Goal: Ask a question

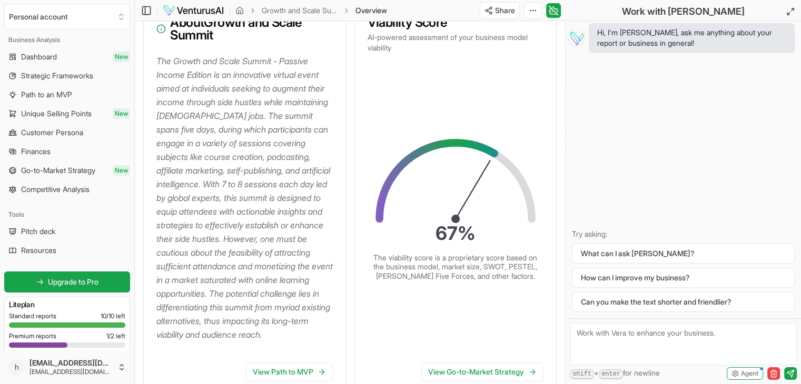
scroll to position [157, 0]
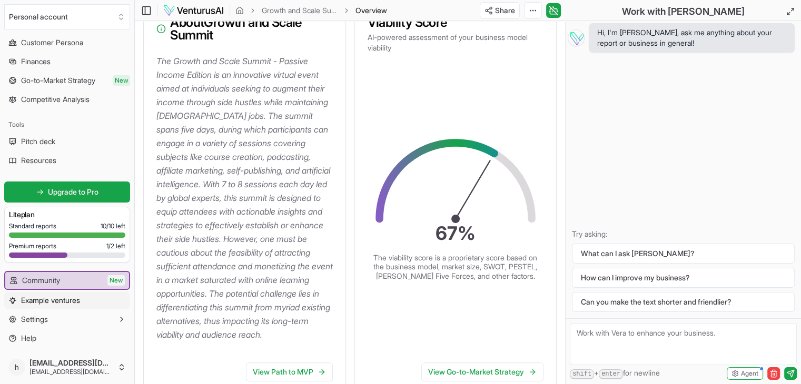
click at [91, 296] on link "Example ventures" at bounding box center [67, 300] width 126 height 17
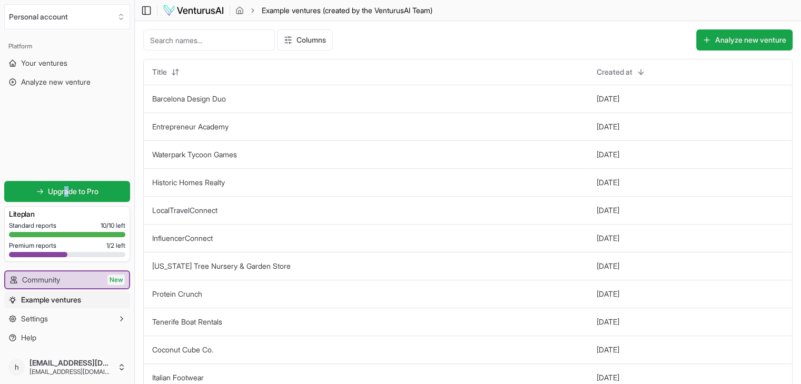
drag, startPoint x: 91, startPoint y: 296, endPoint x: 66, endPoint y: 138, distance: 159.9
click at [66, 138] on div "Platform Your ventures Analyze new venture Get started for free Upgrade to Pro …" at bounding box center [67, 192] width 134 height 317
click at [80, 61] on link "Your ventures" at bounding box center [67, 63] width 126 height 17
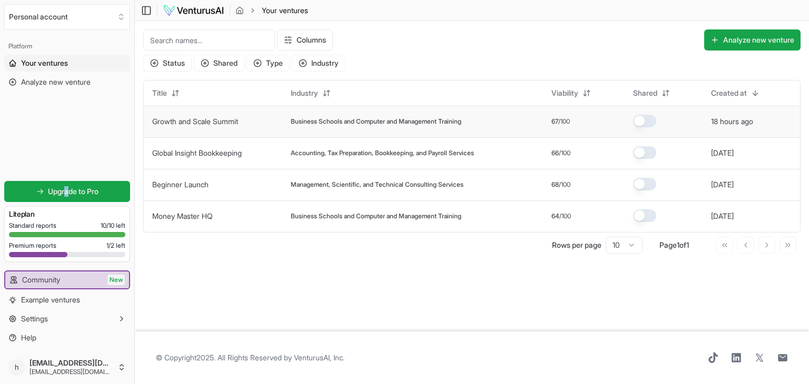
click at [221, 124] on link "Growth and Scale Summit" at bounding box center [195, 121] width 86 height 9
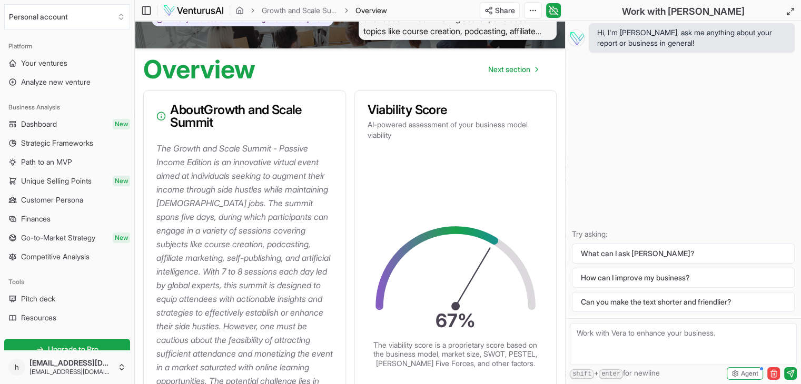
scroll to position [53, 0]
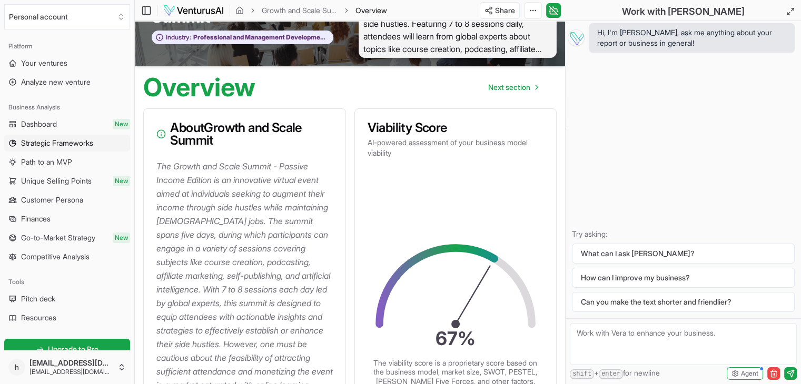
click at [70, 145] on span "Strategic Frameworks" at bounding box center [57, 143] width 72 height 11
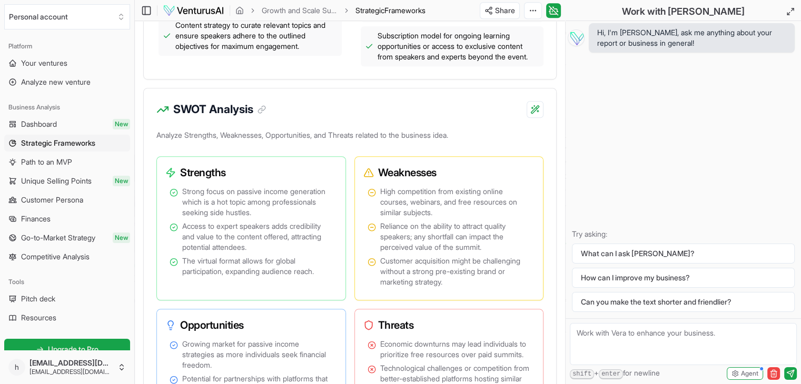
scroll to position [895, 0]
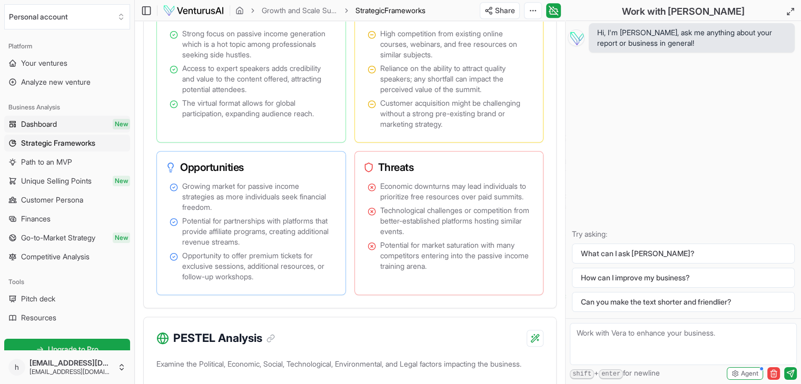
click at [63, 125] on link "Dashboard New" at bounding box center [67, 124] width 126 height 17
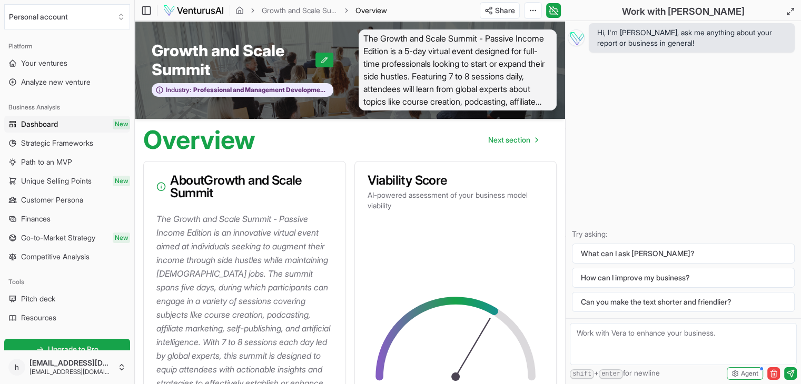
click at [614, 331] on textarea at bounding box center [683, 344] width 227 height 42
type textarea "How can I improve the score?"
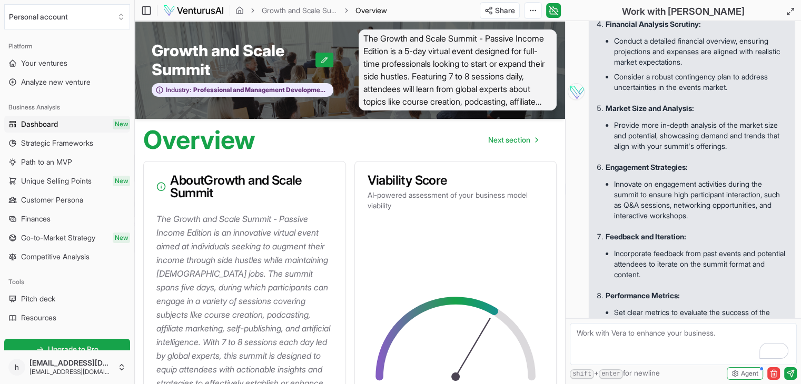
scroll to position [471, 0]
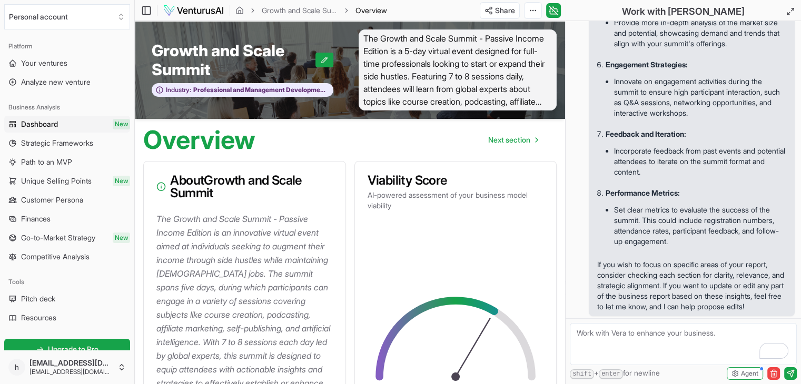
click at [652, 350] on textarea "To enrich screen reader interactions, please activate Accessibility in Grammarl…" at bounding box center [683, 344] width 227 height 42
type textarea "Work on these and improve the report and provide me a refined one."
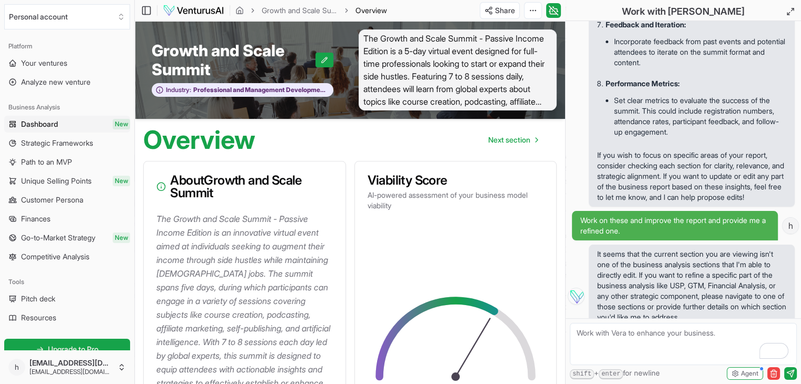
scroll to position [623, 0]
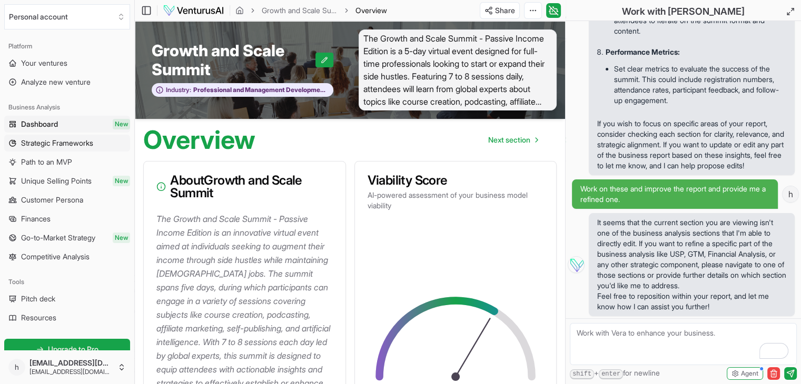
click at [57, 140] on span "Strategic Frameworks" at bounding box center [57, 143] width 72 height 11
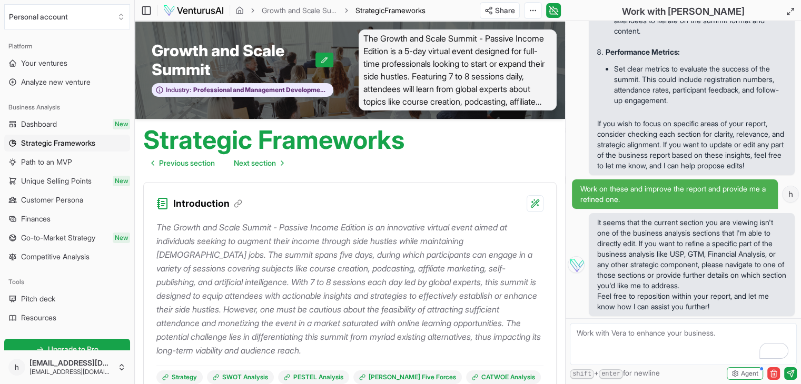
click at [646, 328] on textarea "To enrich screen reader interactions, please activate Accessibility in Grammarl…" at bounding box center [683, 344] width 227 height 42
type textarea "Do it now."
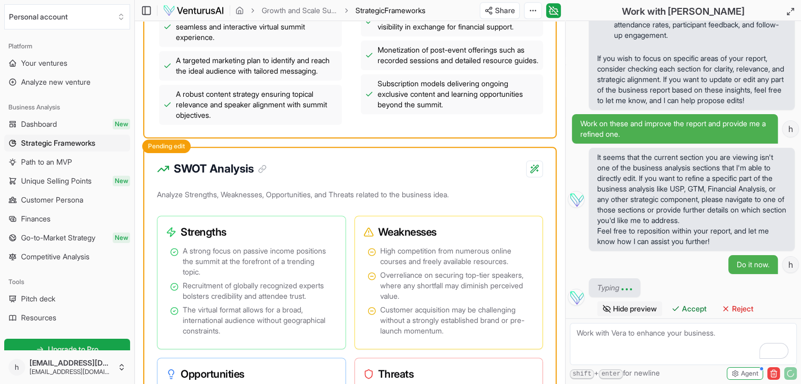
scroll to position [783, 0]
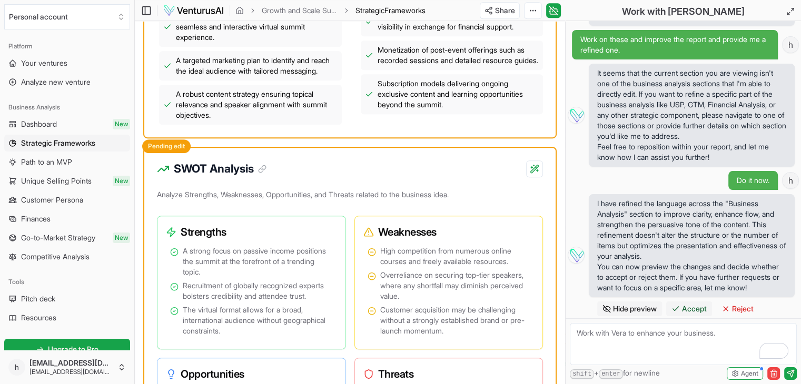
click at [686, 314] on button "Accept" at bounding box center [689, 309] width 46 height 15
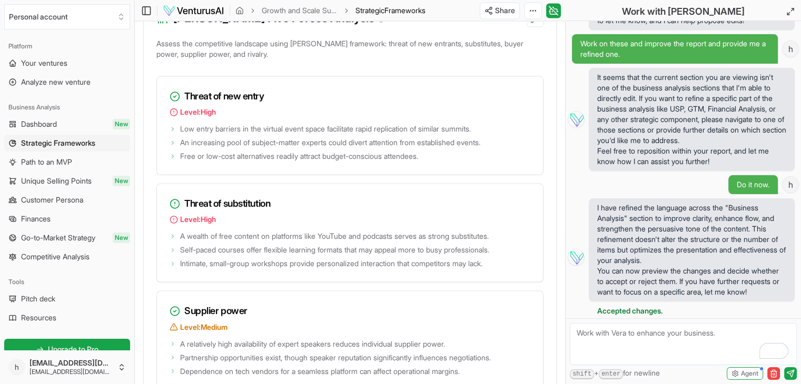
scroll to position [1685, 0]
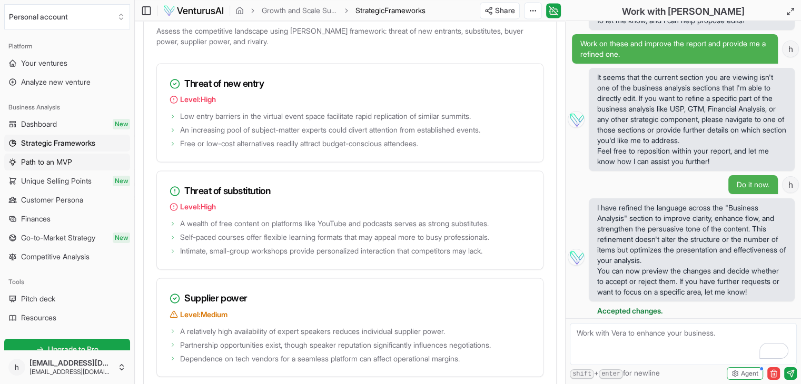
click at [40, 163] on span "Path to an MVP" at bounding box center [46, 162] width 51 height 11
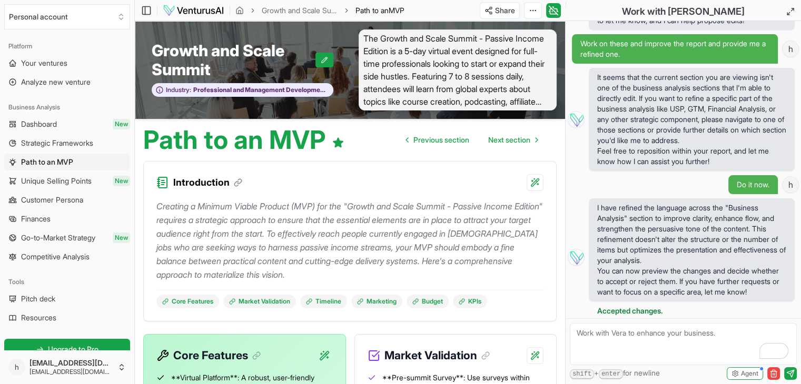
click at [598, 338] on textarea "To enrich screen reader interactions, please activate Accessibility in Grammarl…" at bounding box center [683, 344] width 227 height 42
type textarea "Improve this section to improve the viability score."
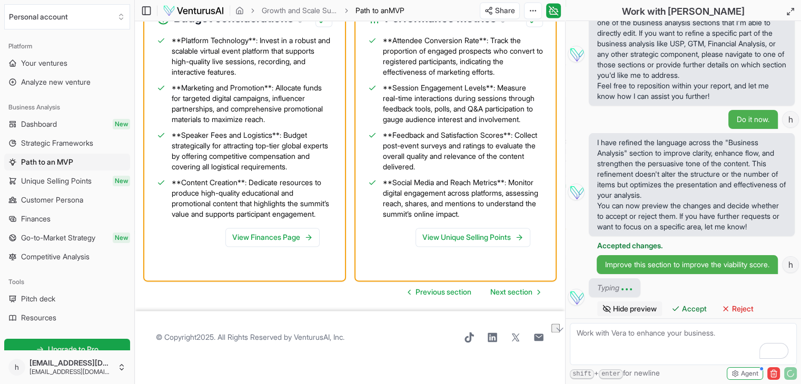
scroll to position [1013, 0]
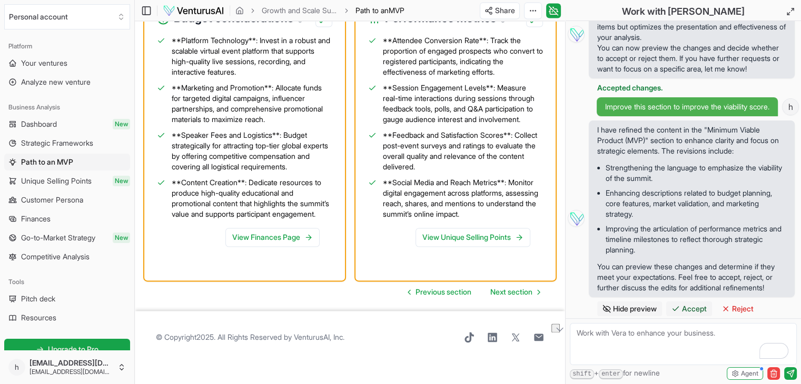
click at [694, 304] on span "Accept" at bounding box center [694, 309] width 25 height 11
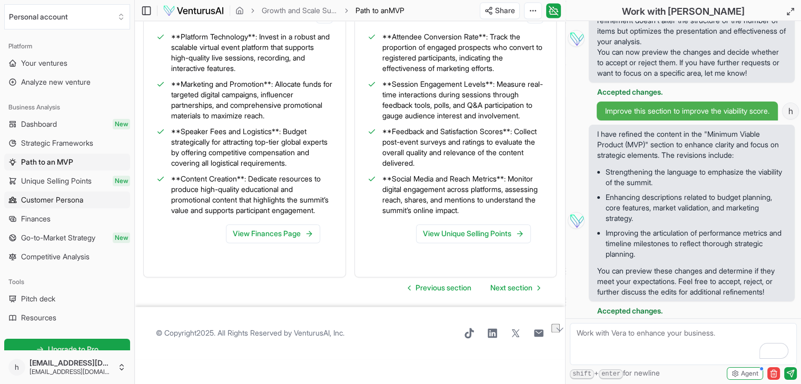
scroll to position [1008, 0]
click at [54, 184] on span "Unique Selling Points" at bounding box center [56, 181] width 71 height 11
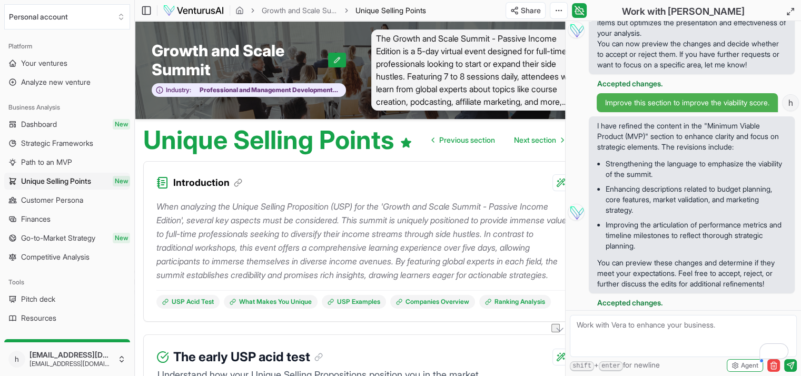
click at [598, 333] on textarea "To enrich screen reader interactions, please activate Accessibility in Grammarl…" at bounding box center [683, 336] width 227 height 42
paste textarea "Improve this section to improve the viability score."
type textarea "Improve this section to improve the viability score."
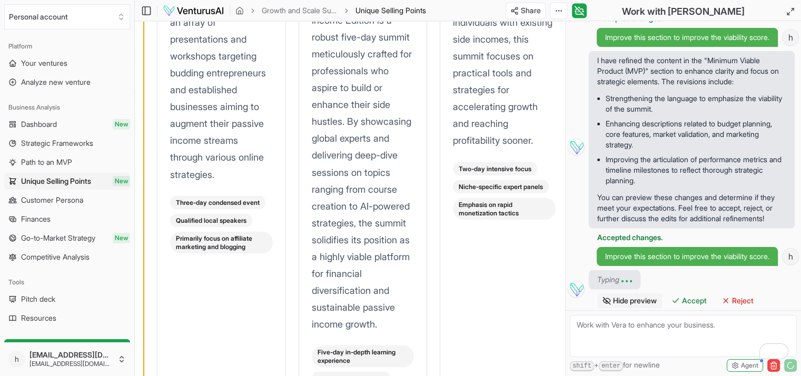
scroll to position [1137, 0]
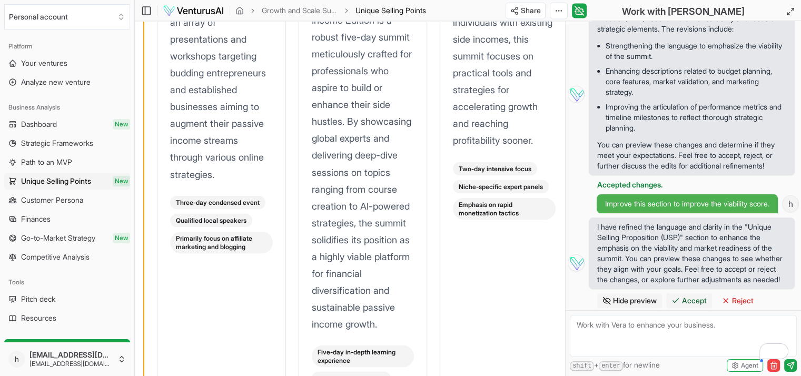
click at [693, 306] on span "Accept" at bounding box center [694, 300] width 25 height 11
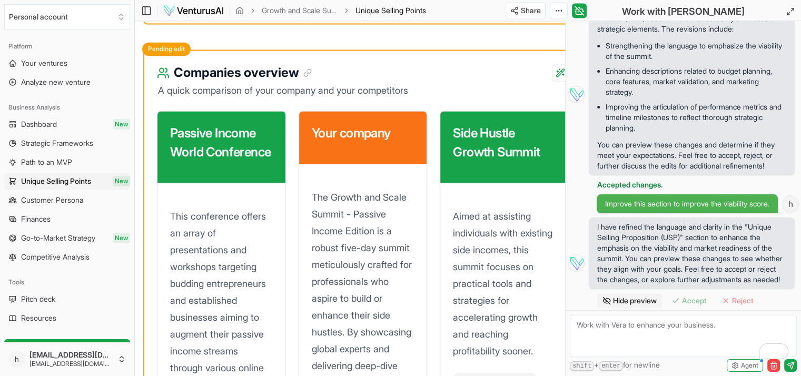
scroll to position [1133, 0]
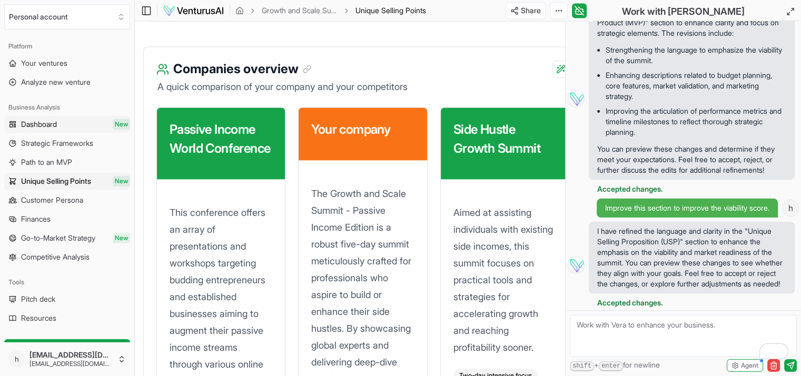
click at [56, 129] on span "Dashboard" at bounding box center [39, 124] width 36 height 11
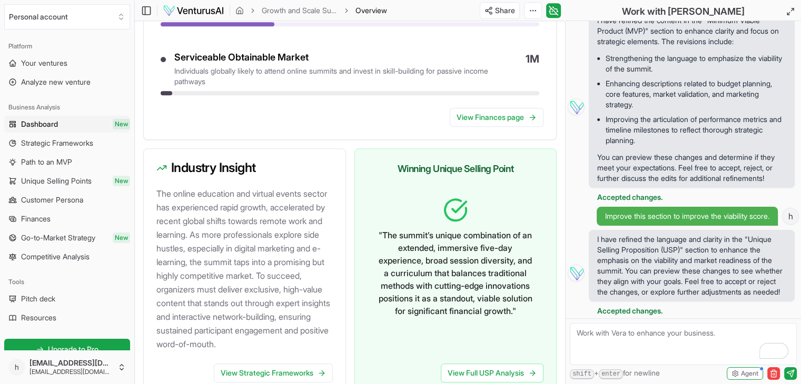
scroll to position [1106, 0]
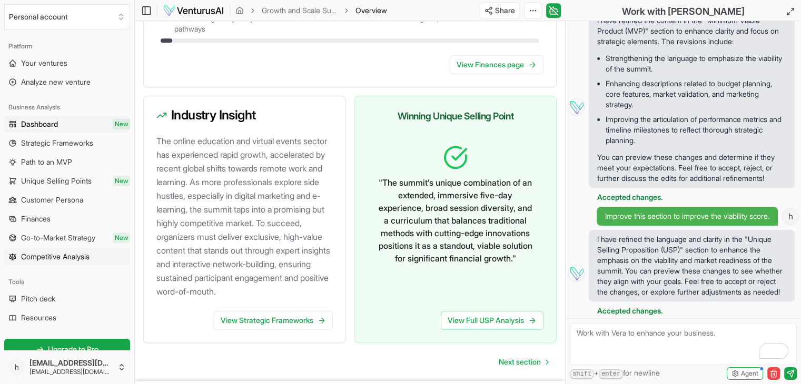
click at [29, 260] on span "Competitive Analysis" at bounding box center [55, 257] width 68 height 11
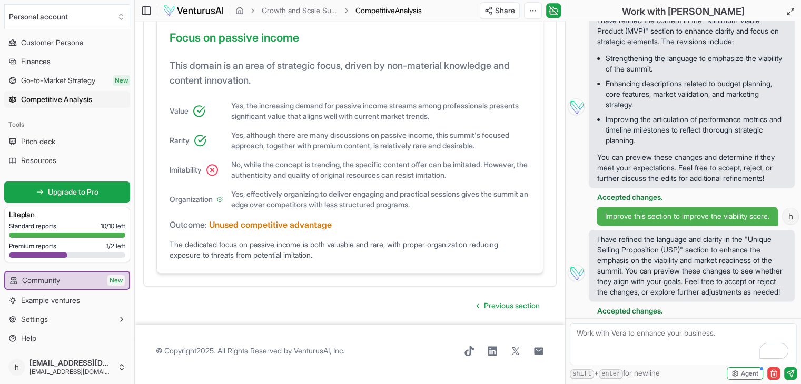
scroll to position [1080, 0]
